Goal: Check status: Check status

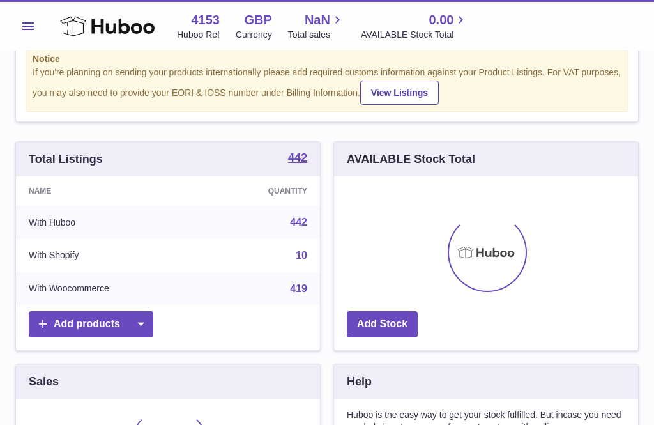
click at [99, 21] on icon at bounding box center [107, 26] width 95 height 26
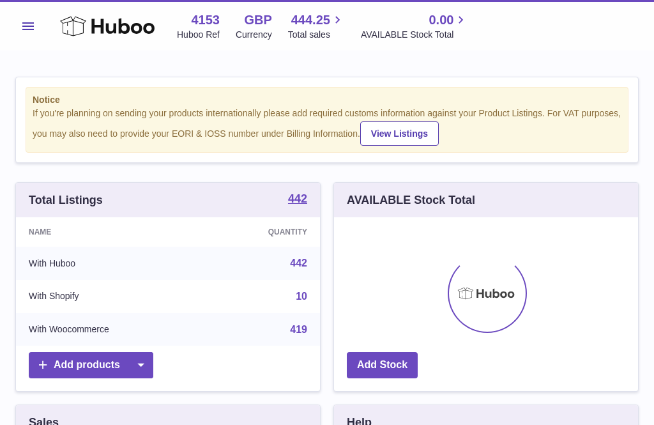
scroll to position [199, 304]
click at [312, 21] on span "444.25" at bounding box center [310, 19] width 39 height 17
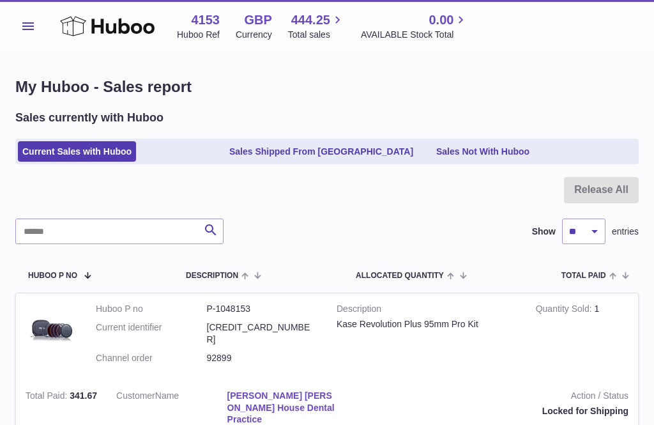
click at [271, 153] on link "Sales Shipped From Huboo" at bounding box center [321, 151] width 193 height 21
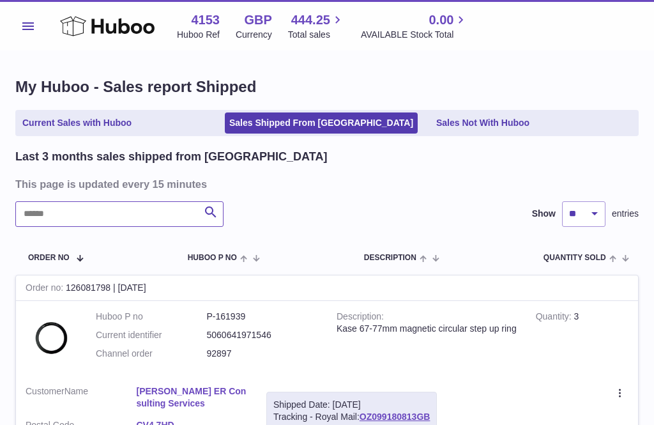
click at [53, 213] on input "text" at bounding box center [119, 214] width 208 height 26
type input "***"
click at [88, 31] on icon at bounding box center [107, 26] width 95 height 26
